Goal: Information Seeking & Learning: Stay updated

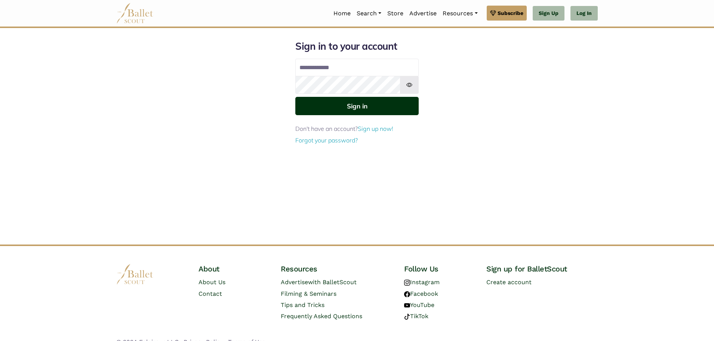
type input "**********"
click at [355, 105] on button "Sign in" at bounding box center [356, 106] width 123 height 18
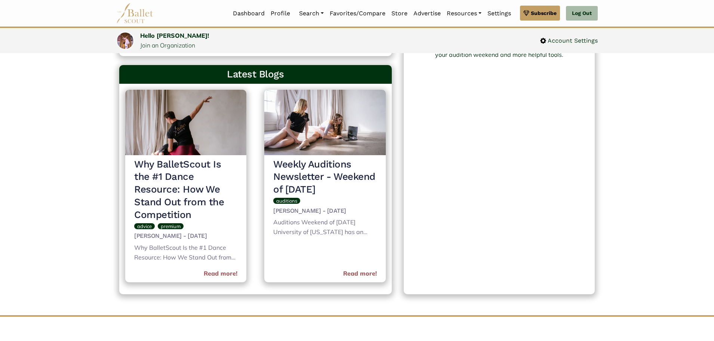
scroll to position [299, 0]
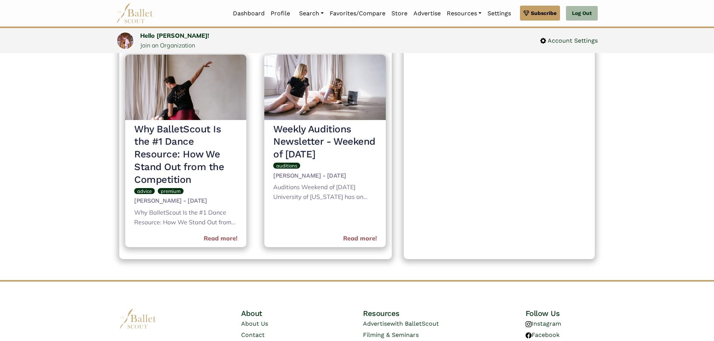
click at [306, 145] on h3 "Weekly Auditions Newsletter - Weekend of [DATE]" at bounding box center [324, 142] width 103 height 38
click at [359, 240] on link "Read more!" at bounding box center [360, 239] width 34 height 10
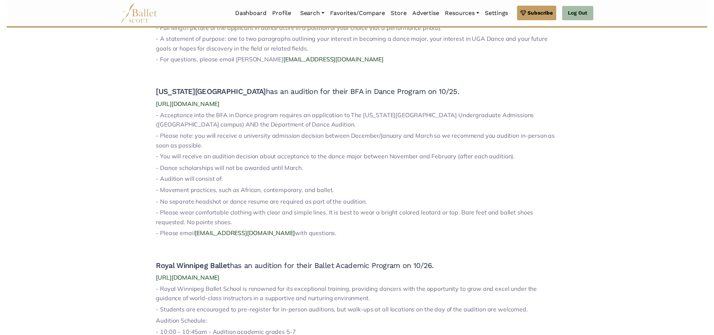
scroll to position [595, 0]
